Goal: Task Accomplishment & Management: Manage account settings

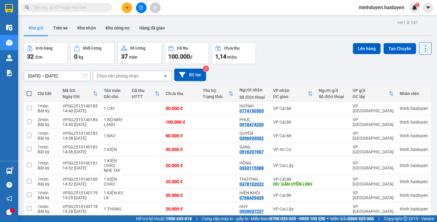
click at [39, 7] on input "text" at bounding box center [69, 7] width 72 height 7
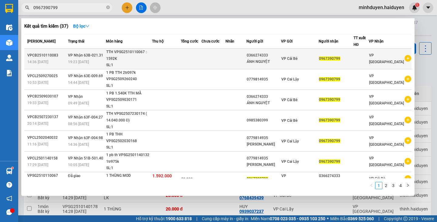
type input "0967390799"
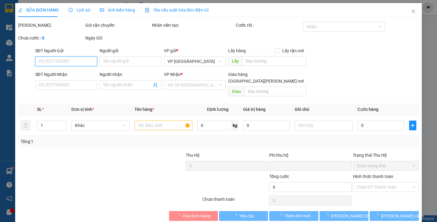
type input "0366274333"
type input "ÁNH NGUYỆT"
type input "0967390799"
type input "0"
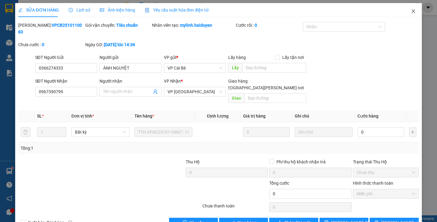
click at [411, 11] on icon "close" at bounding box center [413, 11] width 5 height 5
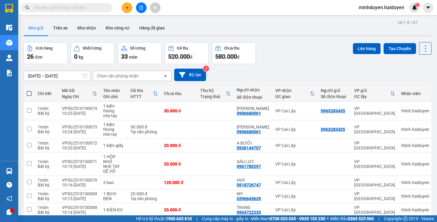
click at [71, 5] on input "text" at bounding box center [69, 7] width 72 height 7
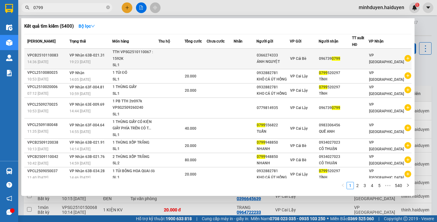
type input "0799"
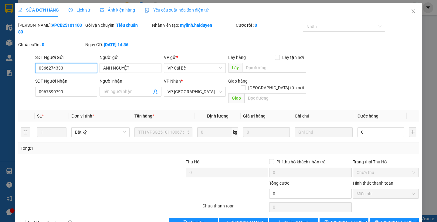
type input "0366274333"
type input "ÁNH NGUYỆT"
type input "0967390799"
type input "0"
click at [410, 9] on span "Close" at bounding box center [413, 11] width 17 height 17
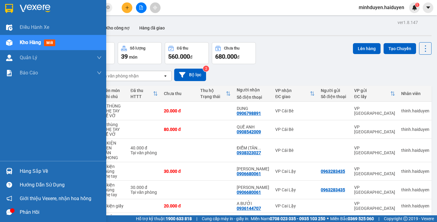
click at [24, 42] on span "Kho hàng" at bounding box center [30, 42] width 21 height 6
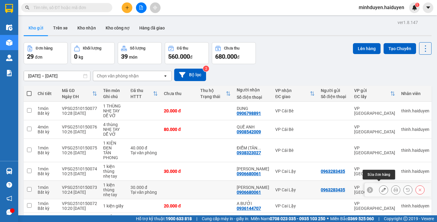
click at [382, 188] on icon at bounding box center [384, 190] width 4 height 4
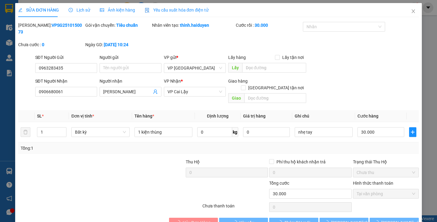
type input "0963283435"
type input "0906680061"
type input "[PERSON_NAME]"
type input "0"
type input "30.000"
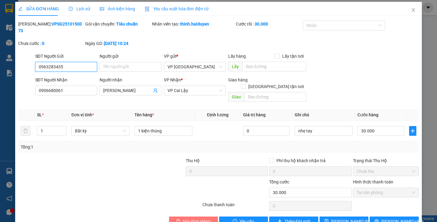
scroll to position [4, 0]
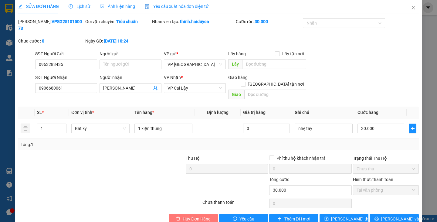
click at [199, 216] on span "Hủy Đơn Hàng" at bounding box center [197, 219] width 28 height 7
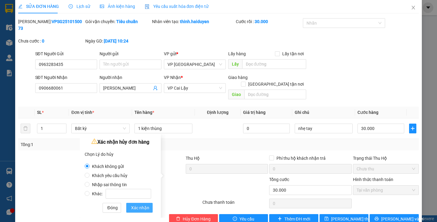
click at [134, 206] on span "Xác nhận" at bounding box center [140, 207] width 18 height 7
